Goal: Task Accomplishment & Management: Use online tool/utility

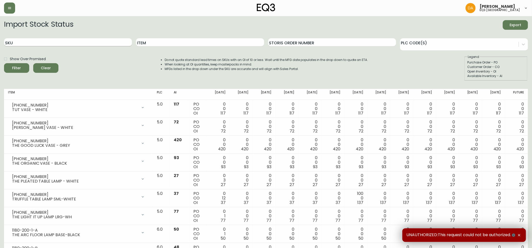
click at [17, 41] on input "SKU" at bounding box center [68, 42] width 128 height 8
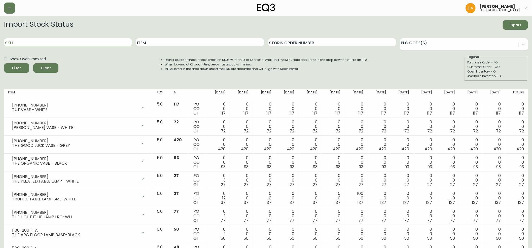
paste input "[PHONE_NUMBER]"
type input "[PHONE_NUMBER]"
click at [20, 69] on span "Filter" at bounding box center [16, 68] width 17 height 6
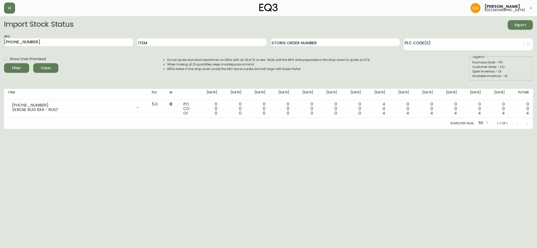
click at [43, 67] on span "Clear" at bounding box center [45, 68] width 17 height 6
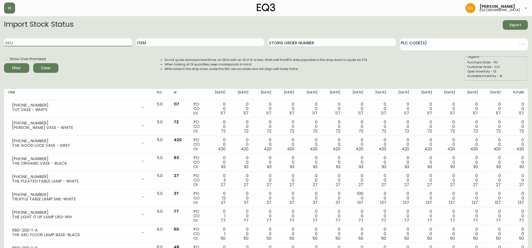
click at [23, 43] on input "SKU" at bounding box center [68, 42] width 128 height 8
paste input "[PHONE_NUMBER]"
type input "[PHONE_NUMBER]"
click at [21, 69] on span "Filter" at bounding box center [16, 68] width 17 height 6
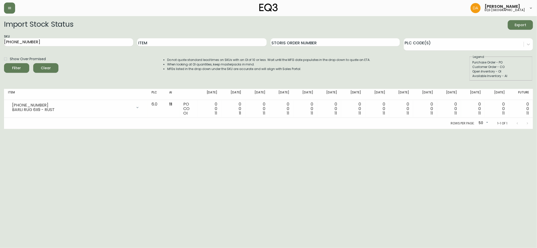
click at [47, 65] on span "Clear" at bounding box center [45, 68] width 17 height 6
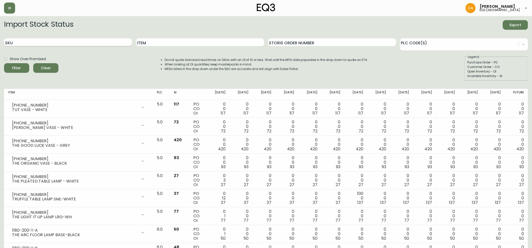
click at [16, 44] on input "SKU" at bounding box center [68, 42] width 128 height 8
paste input "[PHONE_NUMBER]"
type input "[PHONE_NUMBER]"
click at [16, 69] on icon "submit" at bounding box center [15, 67] width 7 height 7
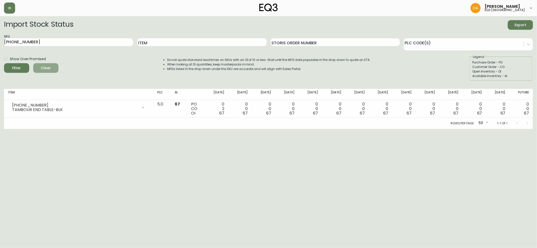
click at [51, 70] on span "Clear" at bounding box center [45, 68] width 17 height 6
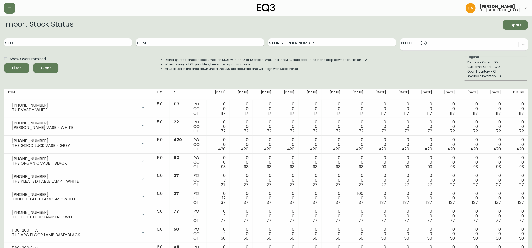
click at [156, 40] on input "Item" at bounding box center [200, 42] width 128 height 8
click at [13, 66] on div "Filter" at bounding box center [16, 68] width 9 height 6
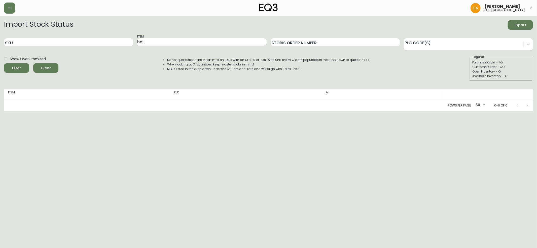
click at [152, 44] on input "hali" at bounding box center [201, 42] width 129 height 8
type input "h"
type input "HALLI"
click at [23, 67] on span "Filter" at bounding box center [16, 68] width 17 height 6
